Goal: Browse casually

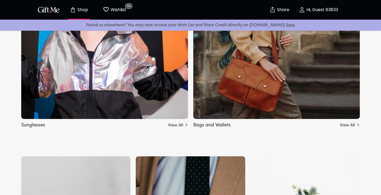
scroll to position [446, 0]
click at [223, 124] on h5 "Bags and Wallets" at bounding box center [212, 124] width 37 height 9
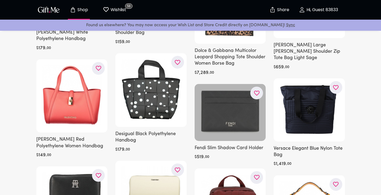
scroll to position [4703, 0]
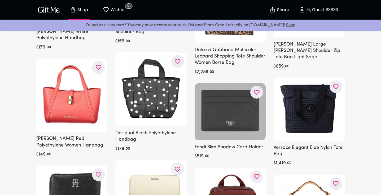
click at [225, 88] on div at bounding box center [230, 111] width 71 height 57
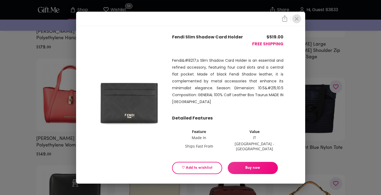
click at [297, 21] on icon "close" at bounding box center [297, 19] width 4 height 4
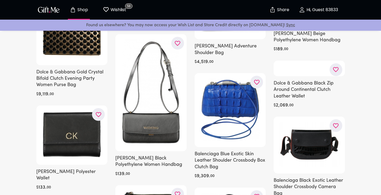
scroll to position [6321, 0]
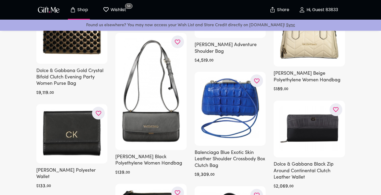
click at [77, 10] on p "Shop" at bounding box center [82, 10] width 12 height 5
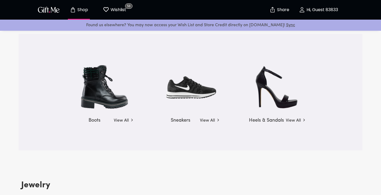
scroll to position [793, 0]
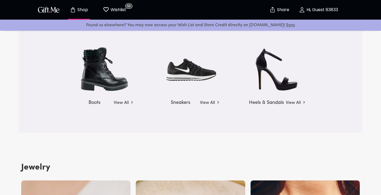
click at [204, 102] on link "View All" at bounding box center [210, 102] width 20 height 8
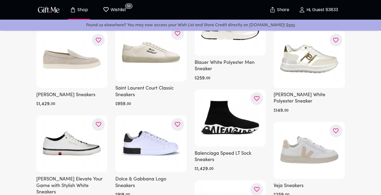
scroll to position [1012, 0]
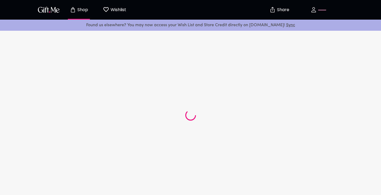
scroll to position [99, 0]
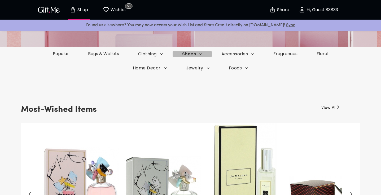
click at [164, 54] on icon "button" at bounding box center [161, 53] width 5 height 5
click at [207, 75] on li "Boots" at bounding box center [193, 74] width 41 height 10
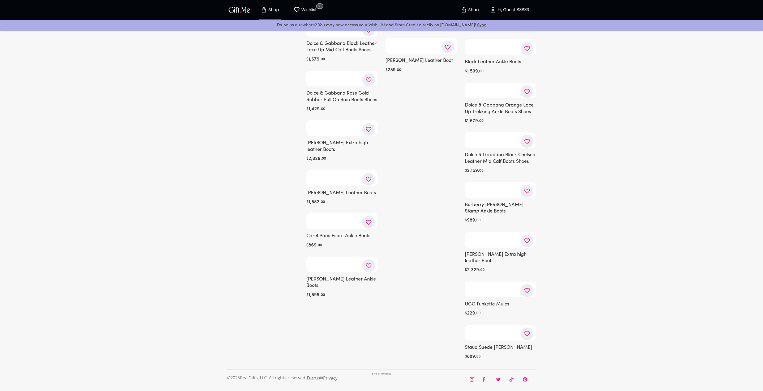
scroll to position [21646, 0]
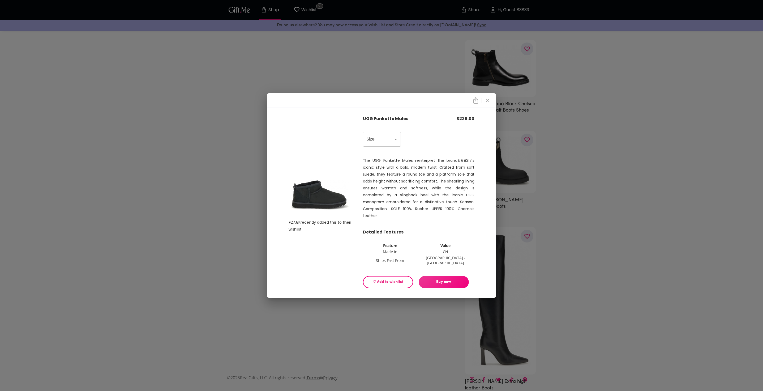
click at [381, 171] on p "The UGG Funkette Mules reinterpret the brand&#8217;s iconic style with a bold, …" at bounding box center [418, 188] width 111 height 62
click at [381, 98] on icon "close" at bounding box center [488, 100] width 4 height 4
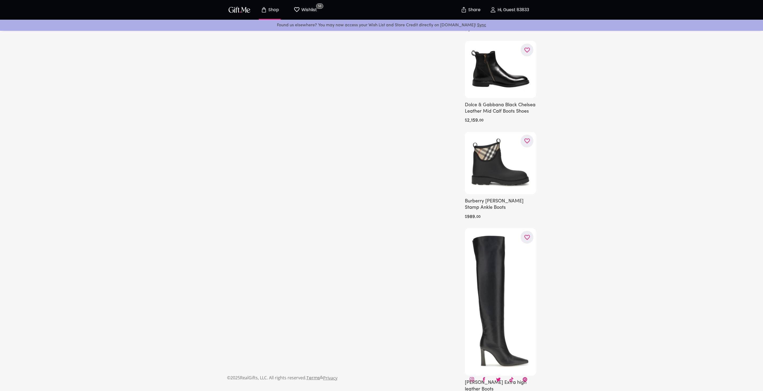
scroll to position [21646, 0]
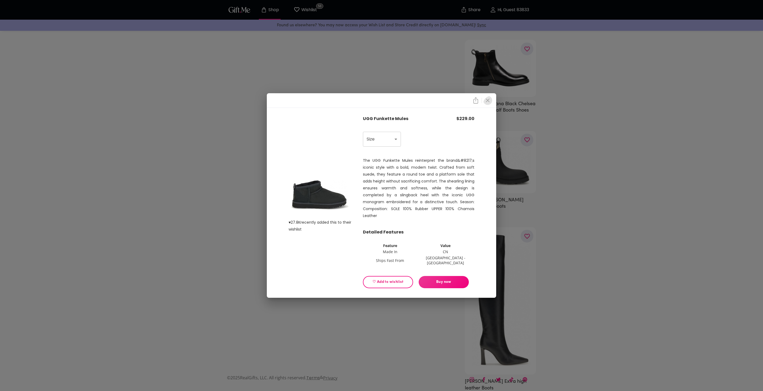
click at [381, 98] on icon "close" at bounding box center [488, 100] width 4 height 4
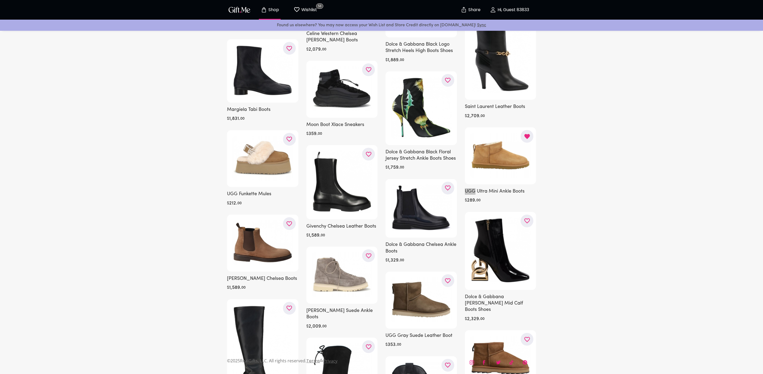
scroll to position [3631, 0]
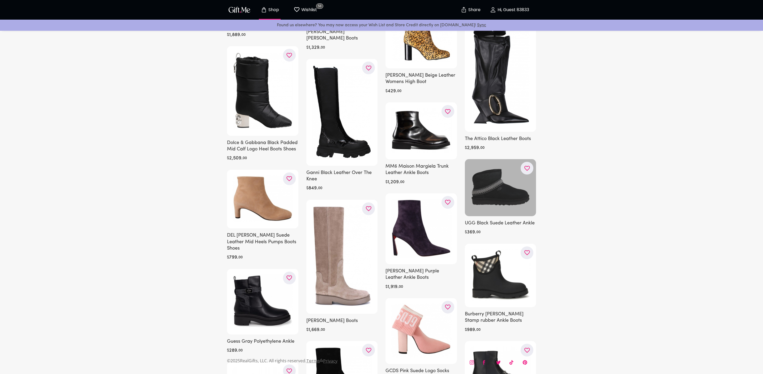
click at [381, 159] on div at bounding box center [500, 187] width 71 height 57
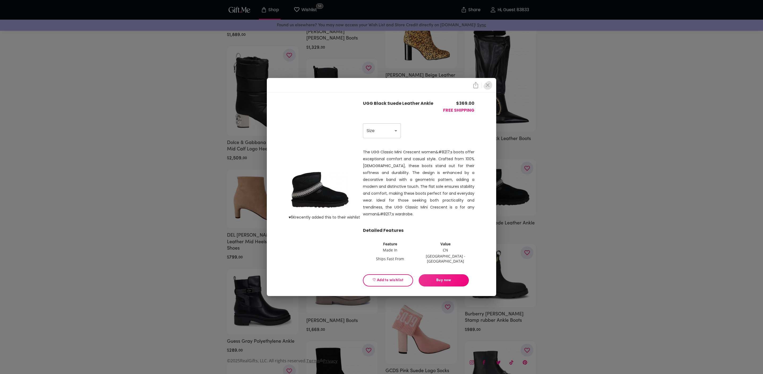
click at [381, 83] on icon "close" at bounding box center [488, 85] width 4 height 4
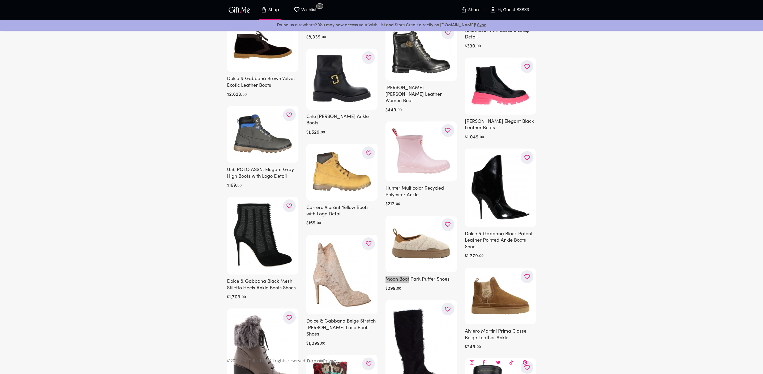
scroll to position [12868, 0]
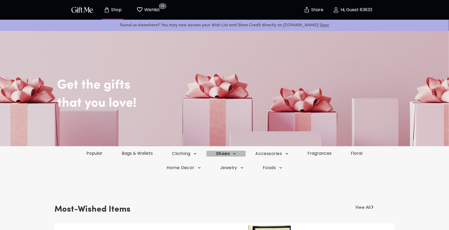
click at [198, 155] on icon "button" at bounding box center [194, 153] width 5 height 5
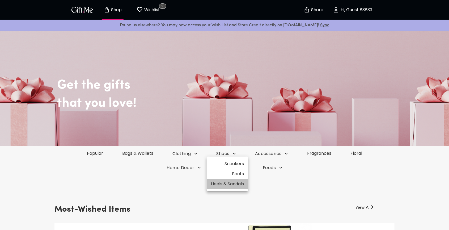
click at [237, 186] on li "Heels & Sandals" at bounding box center [227, 184] width 41 height 10
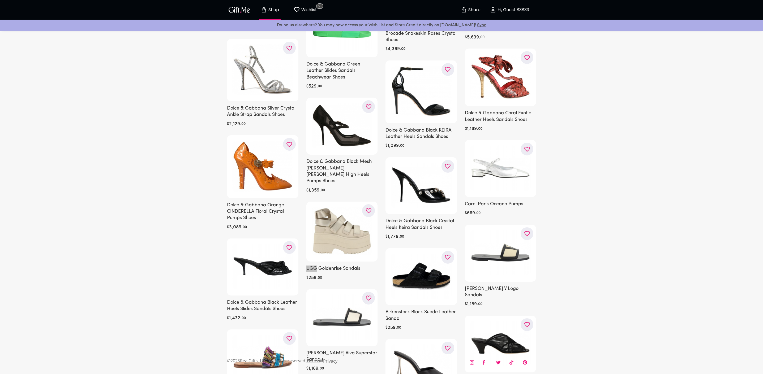
scroll to position [2980, 0]
